Goal: Task Accomplishment & Management: Use online tool/utility

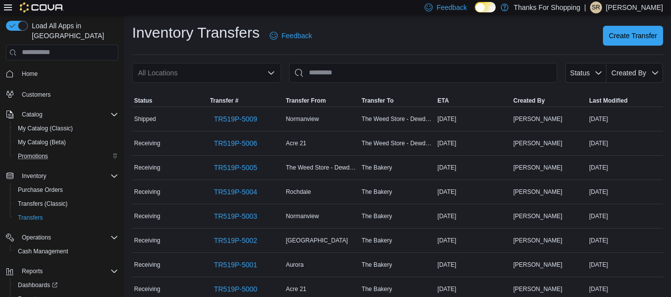
scroll to position [25, 0]
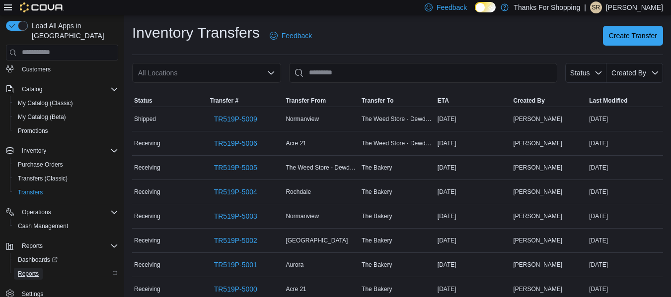
click at [26, 269] on span "Reports" at bounding box center [28, 274] width 21 height 12
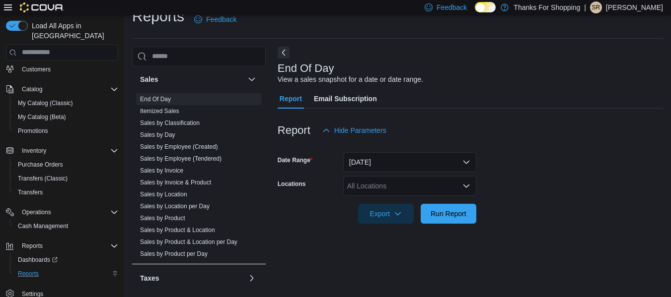
scroll to position [422, 0]
click at [199, 231] on link "Sales by Product & Location" at bounding box center [177, 230] width 75 height 7
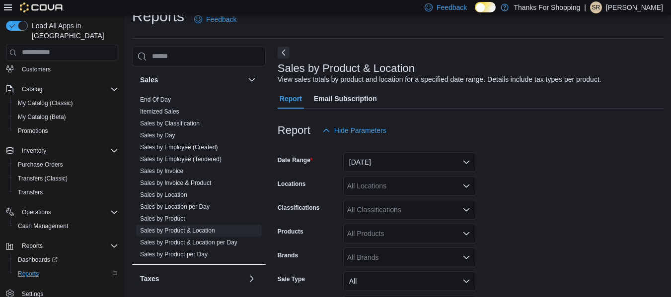
scroll to position [23, 0]
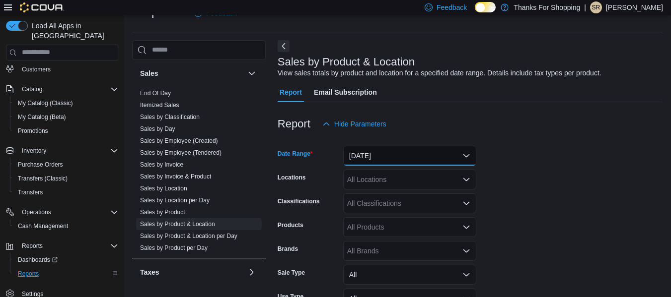
click at [385, 154] on button "[DATE]" at bounding box center [409, 156] width 133 height 20
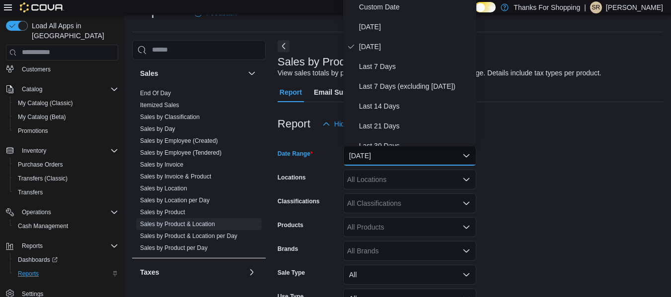
scroll to position [20, 0]
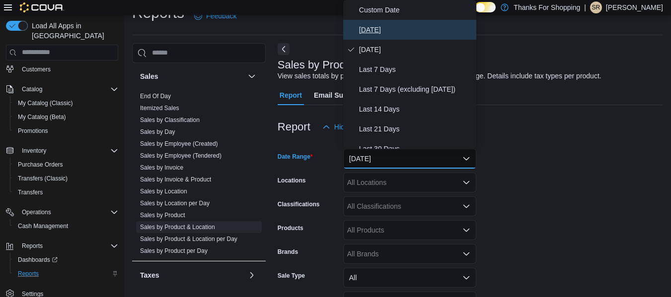
click at [373, 26] on span "[DATE]" at bounding box center [415, 30] width 113 height 12
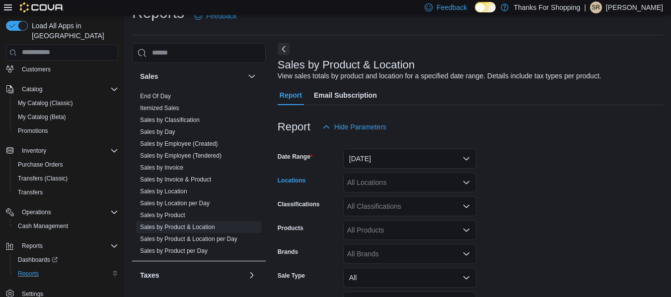
click at [373, 181] on div "All Locations" at bounding box center [409, 183] width 133 height 20
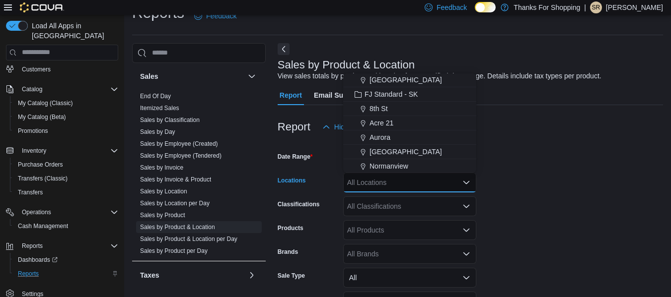
scroll to position [116, 0]
click at [392, 149] on span "[GEOGRAPHIC_DATA]" at bounding box center [405, 152] width 73 height 10
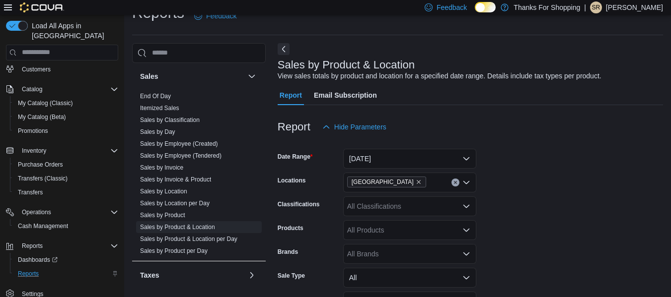
click at [509, 206] on form "Date Range [DATE] Locations Harbour Landing Classifications All Classifications…" at bounding box center [470, 250] width 385 height 226
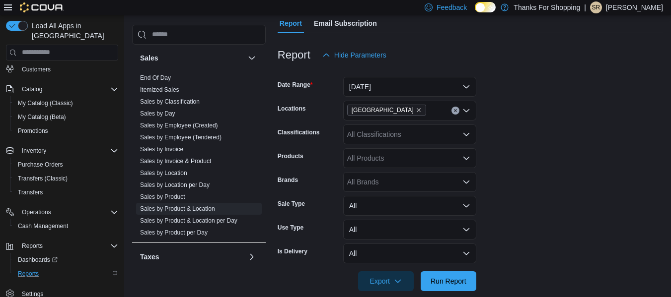
scroll to position [106, 0]
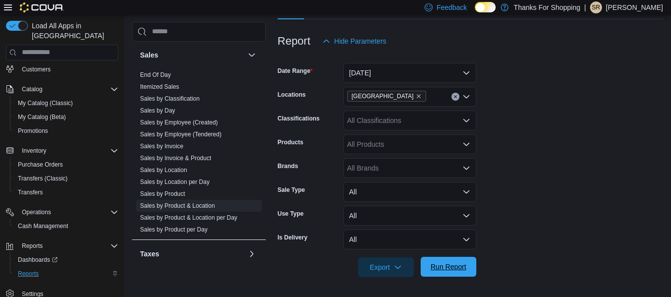
click at [456, 269] on span "Run Report" at bounding box center [449, 267] width 36 height 10
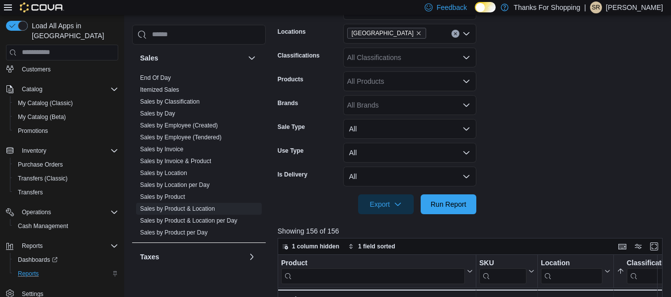
scroll to position [169, 0]
click at [401, 203] on icon "button" at bounding box center [398, 204] width 8 height 8
click at [401, 223] on span "Export to Excel" at bounding box center [387, 224] width 45 height 8
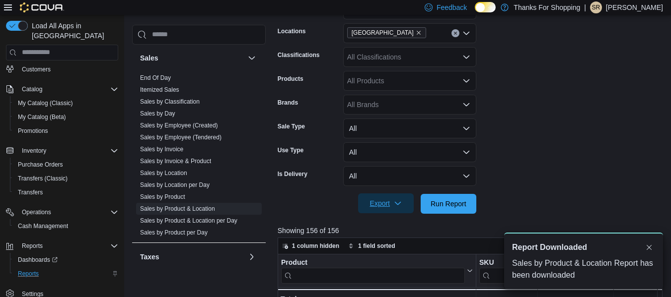
scroll to position [0, 0]
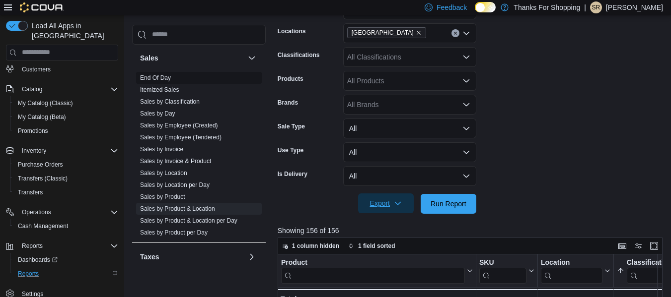
click at [156, 77] on link "End Of Day" at bounding box center [155, 77] width 31 height 7
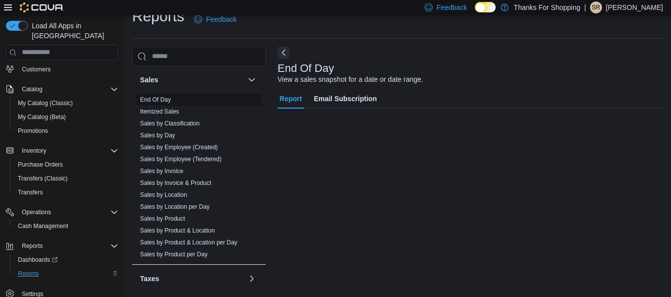
scroll to position [16, 0]
